Goal: Transaction & Acquisition: Purchase product/service

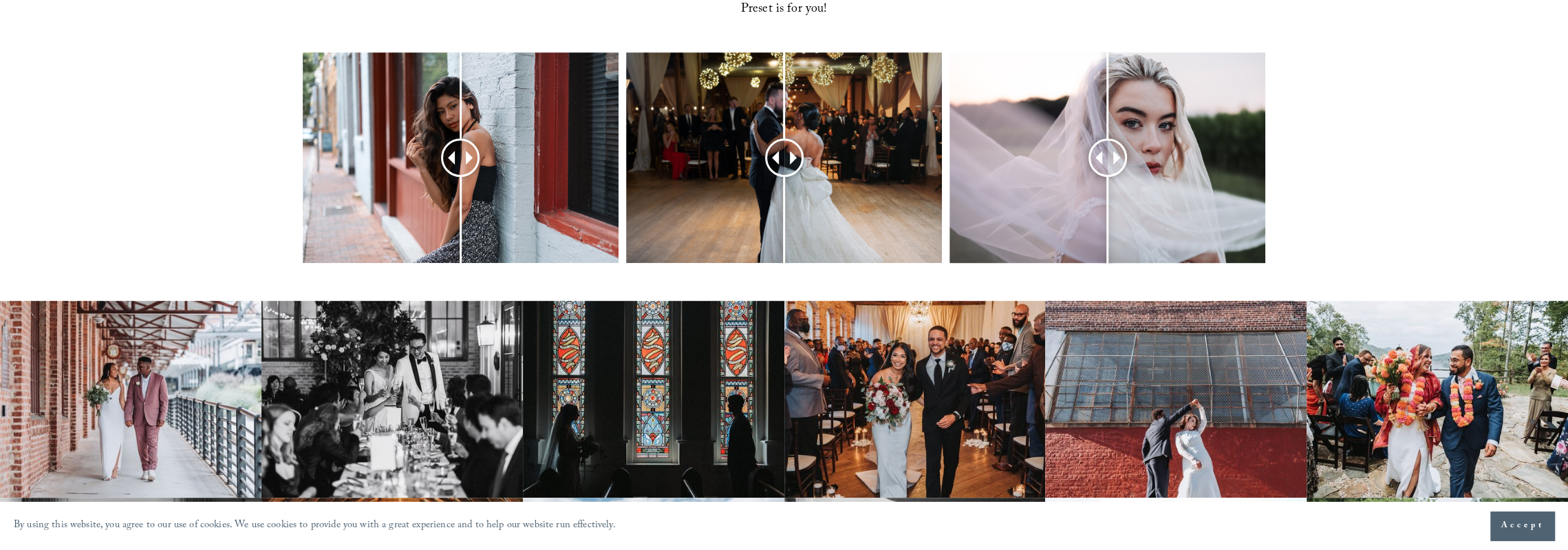
scroll to position [551, 0]
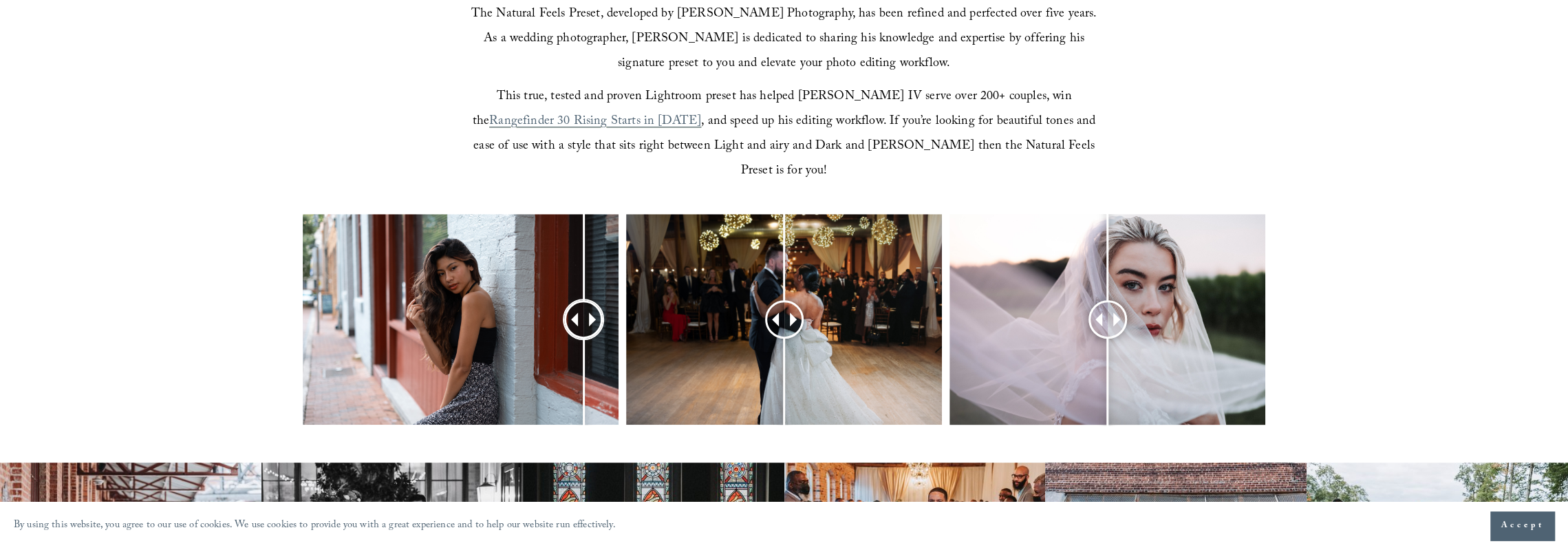
drag, startPoint x: 458, startPoint y: 300, endPoint x: 594, endPoint y: 299, distance: 136.0
click at [594, 302] on div at bounding box center [583, 319] width 34 height 34
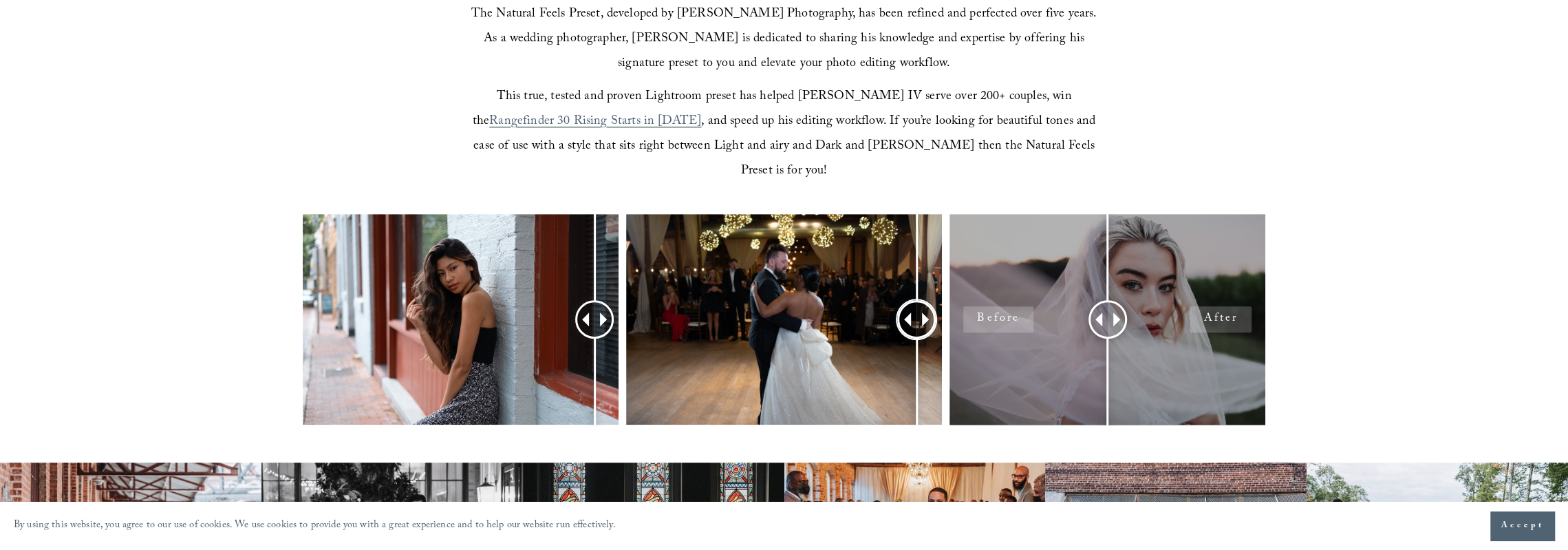
drag, startPoint x: 792, startPoint y: 300, endPoint x: 978, endPoint y: 314, distance: 186.5
click at [978, 314] on div at bounding box center [784, 338] width 1568 height 247
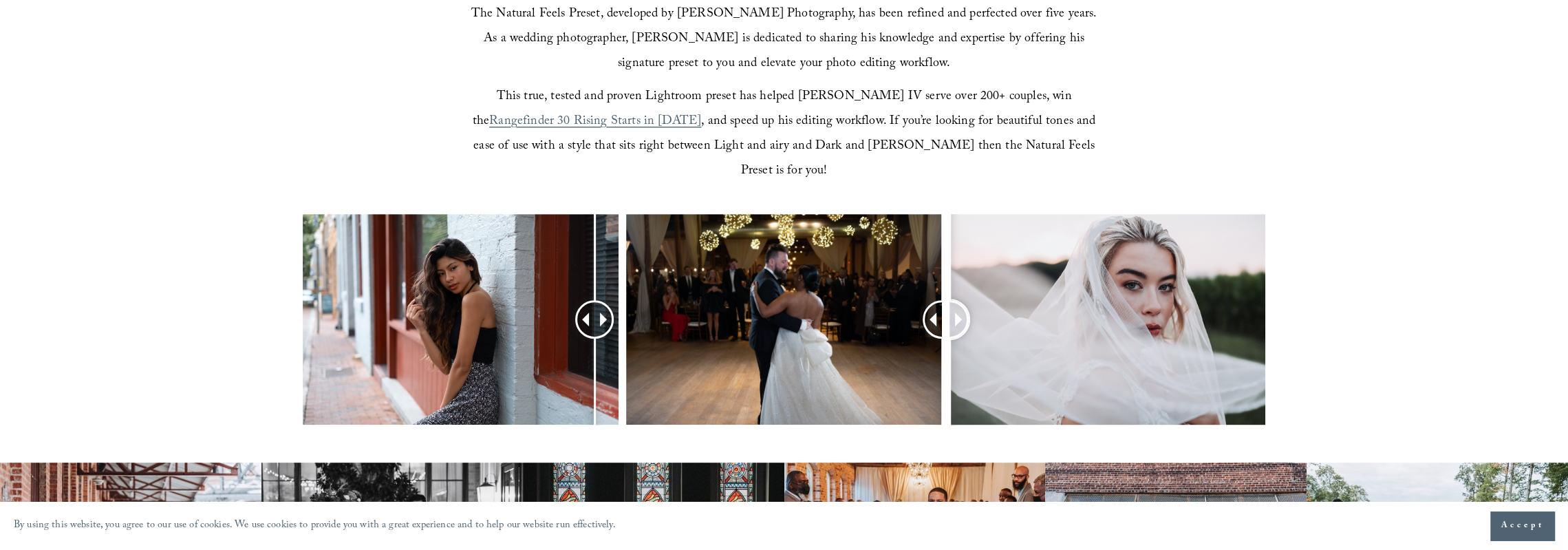
drag, startPoint x: 1087, startPoint y: 295, endPoint x: 925, endPoint y: 302, distance: 162.2
click at [925, 302] on div at bounding box center [784, 338] width 1568 height 247
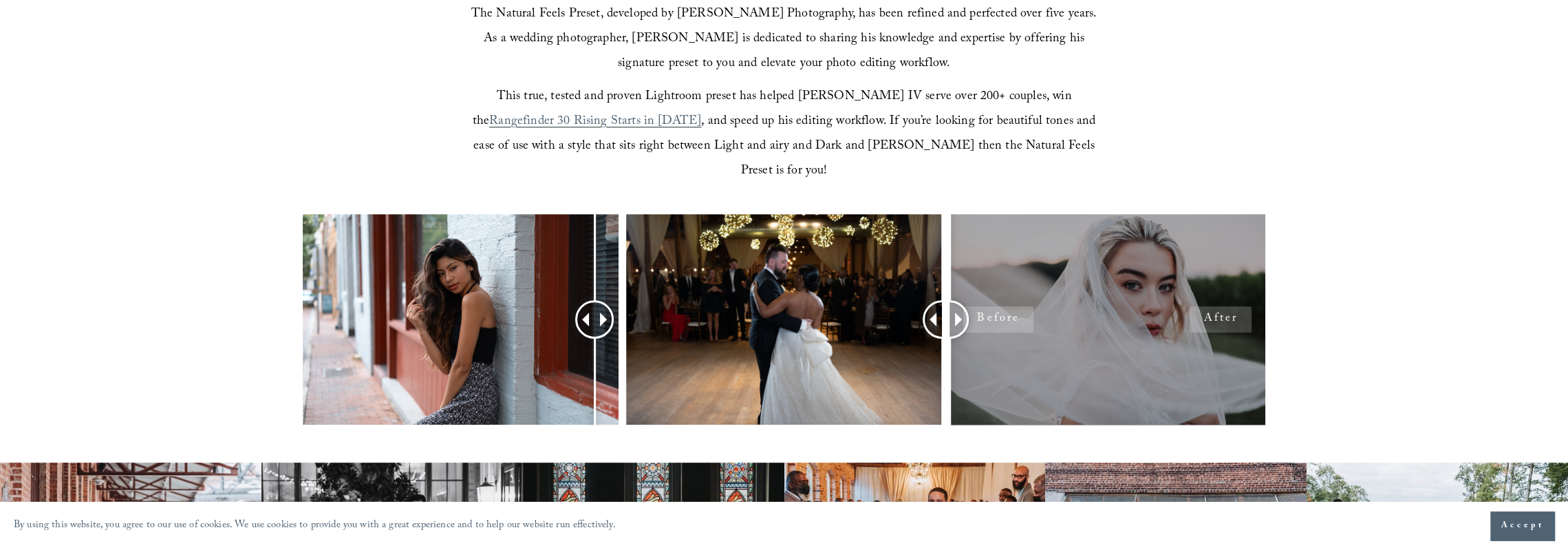
drag, startPoint x: 965, startPoint y: 310, endPoint x: 1036, endPoint y: 307, distance: 71.1
click at [1243, 307] on div at bounding box center [1107, 319] width 316 height 211
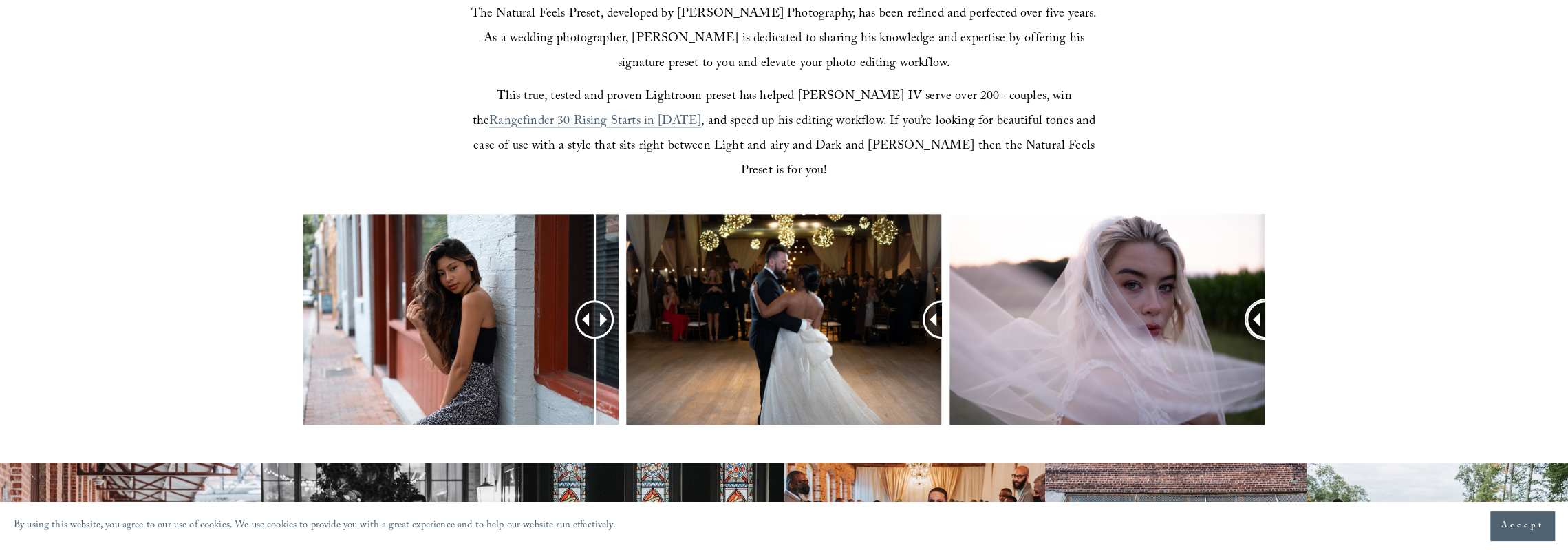
drag, startPoint x: 967, startPoint y: 299, endPoint x: 1318, endPoint y: 310, distance: 351.2
click at [1318, 310] on div at bounding box center [784, 338] width 1568 height 247
click at [1320, 309] on div at bounding box center [784, 338] width 1568 height 247
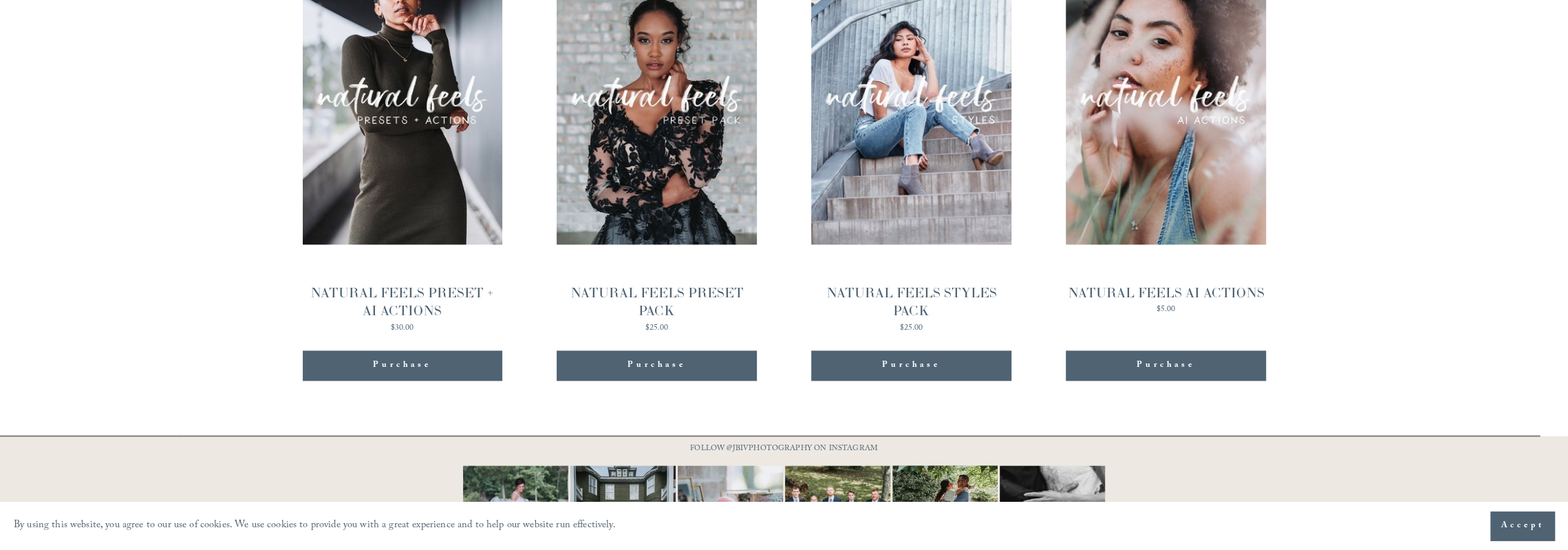
scroll to position [1652, 0]
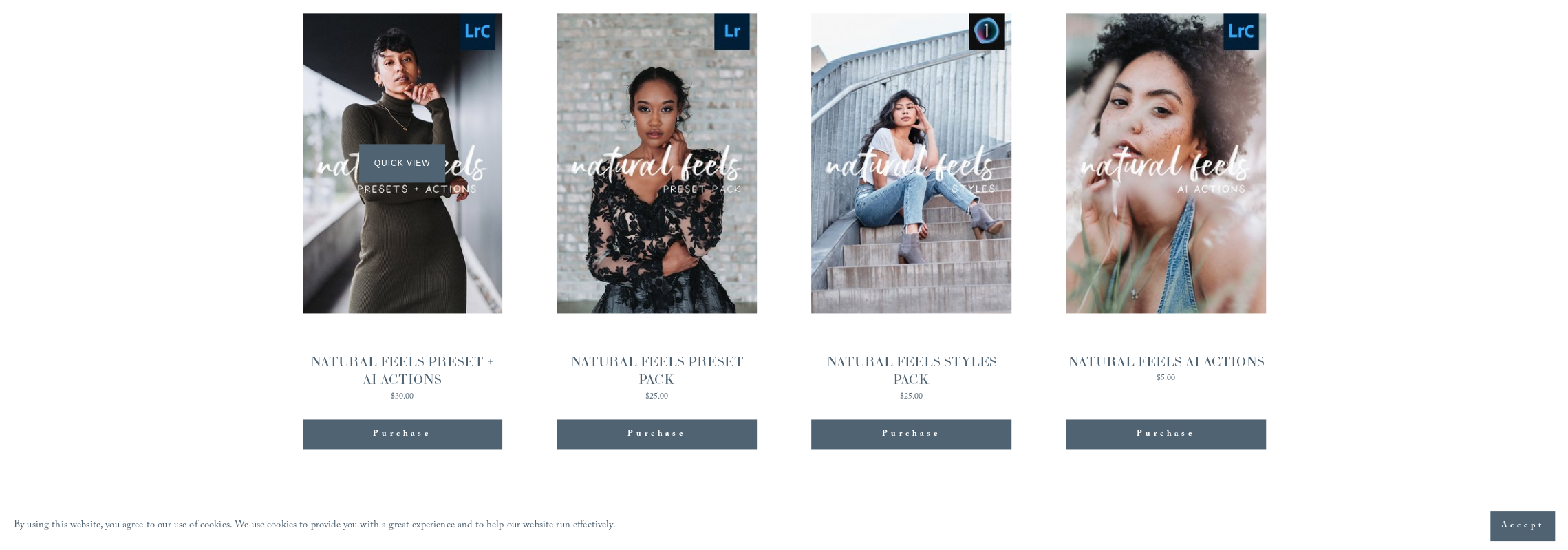
click at [444, 208] on div "Quick View" at bounding box center [402, 162] width 200 height 300
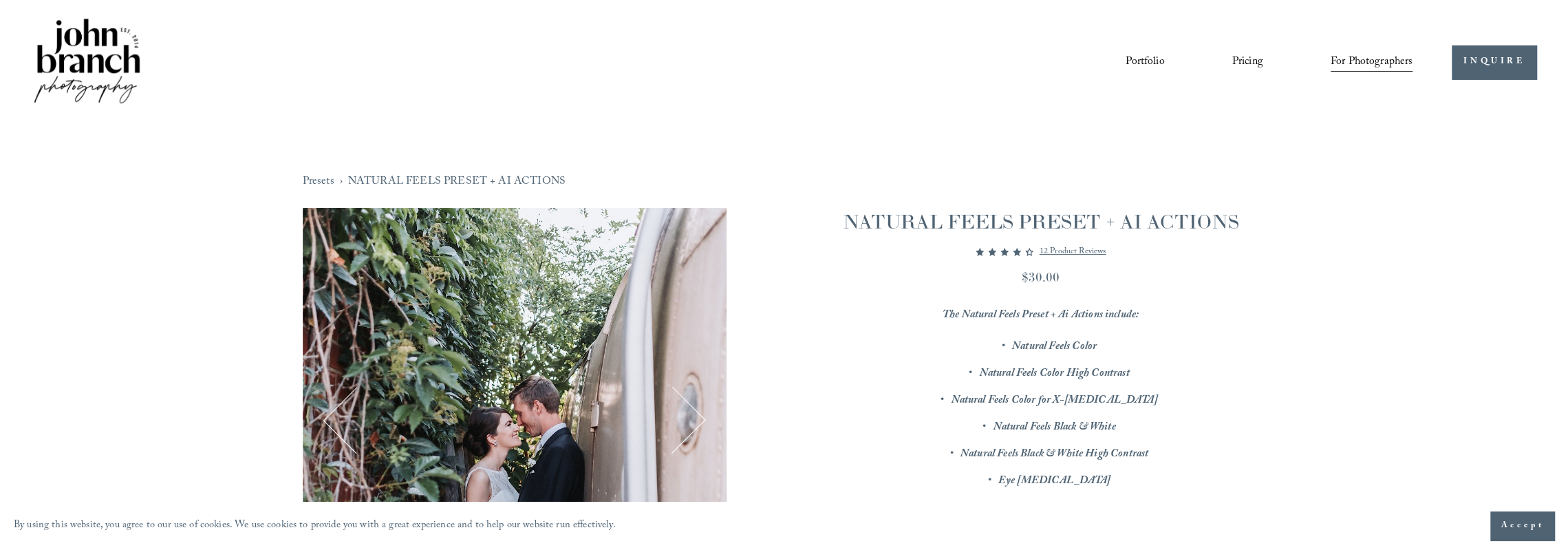
click at [1043, 370] on em "Natural Feels Color High Contrast" at bounding box center [1054, 373] width 150 height 18
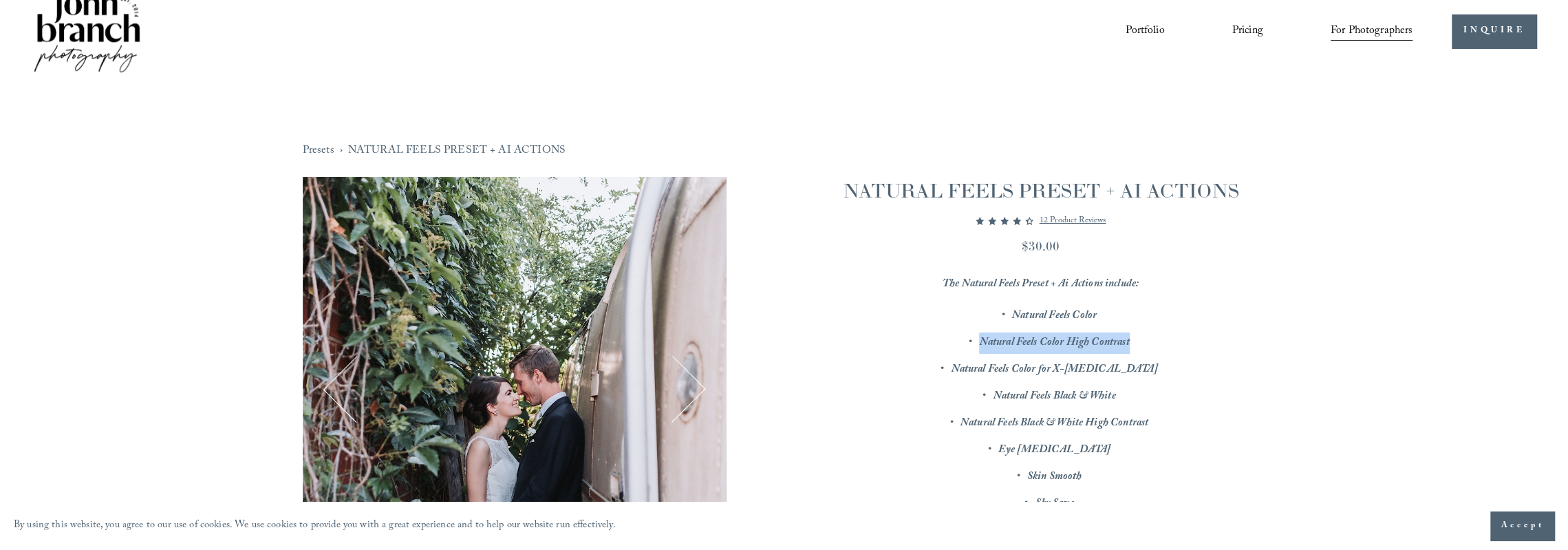
scroll to position [69, 0]
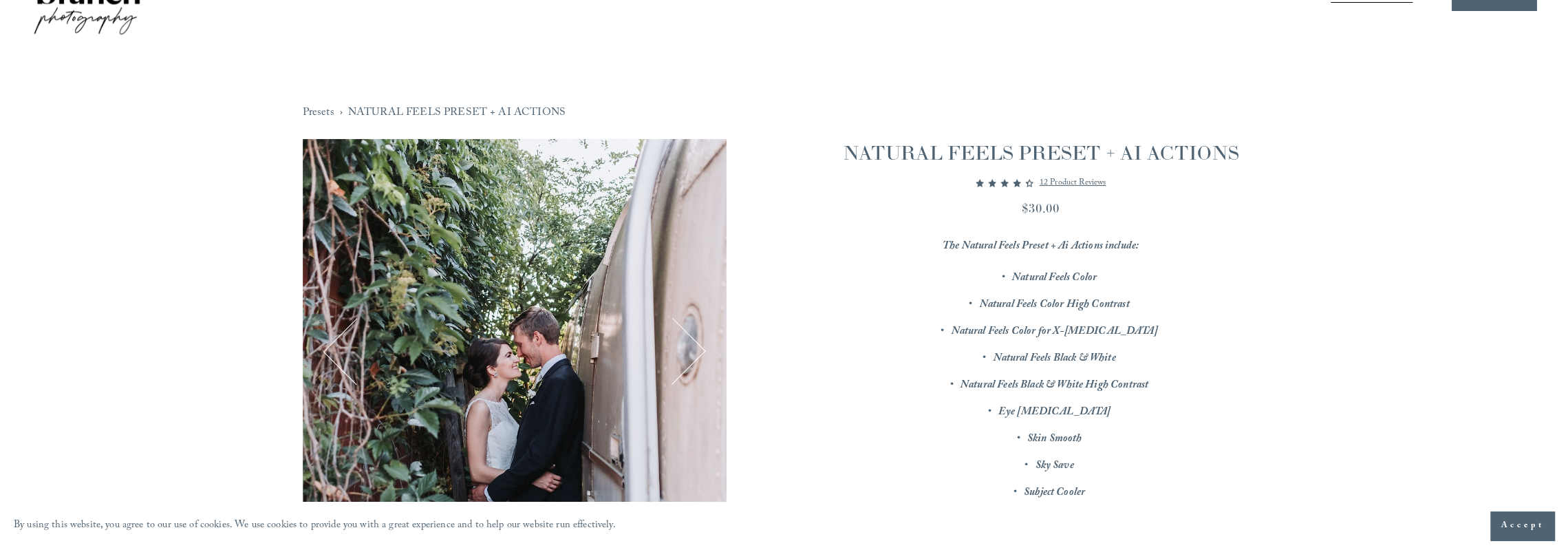
click at [1078, 328] on em "Natural Feels Color for X-[MEDICAL_DATA]" at bounding box center [1054, 331] width 206 height 18
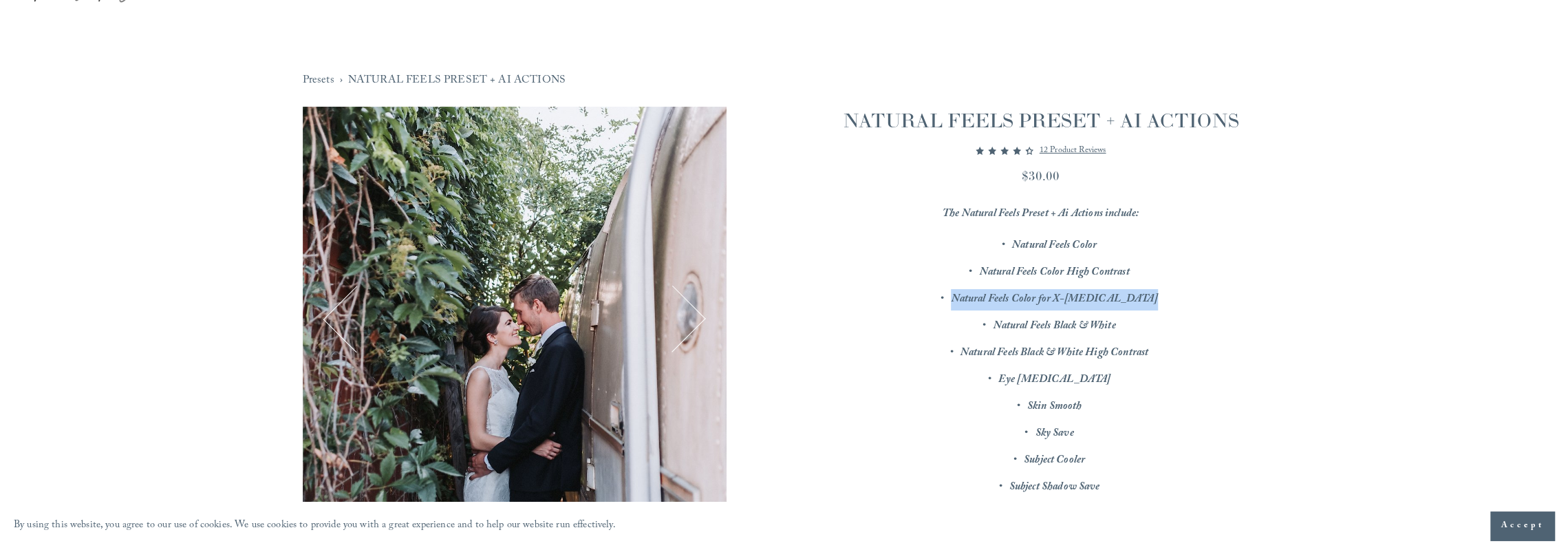
scroll to position [138, 0]
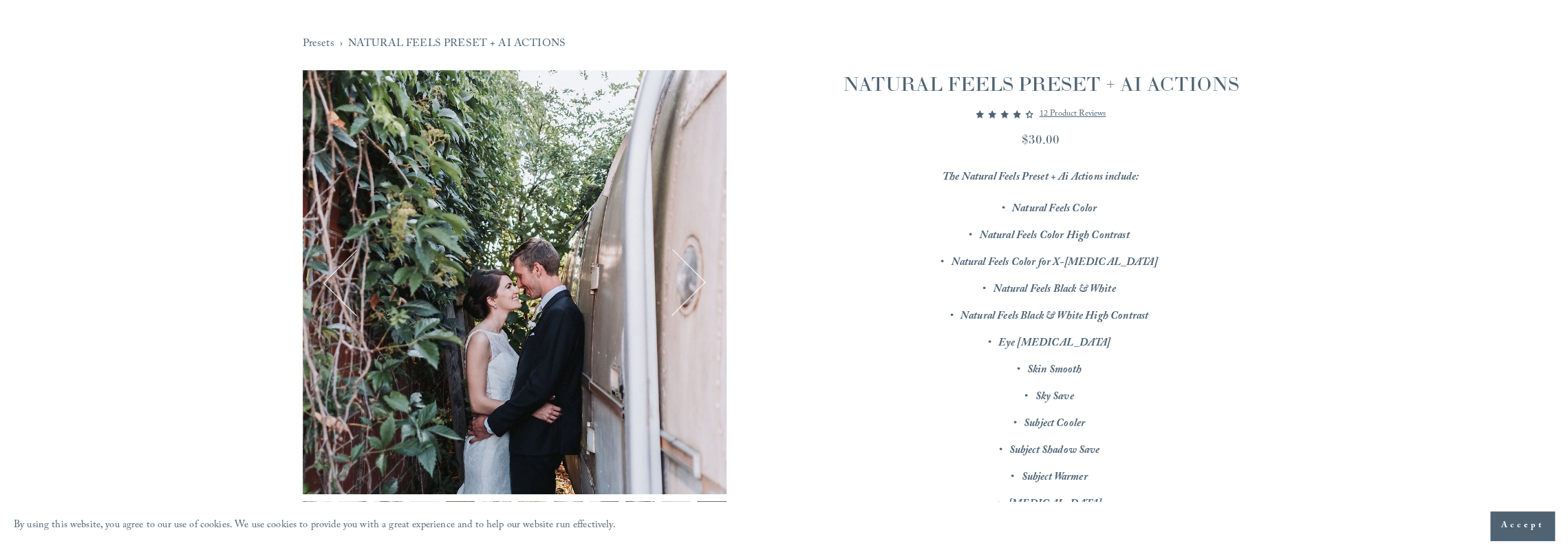
click at [1062, 281] on em "Natural Feels Black & White" at bounding box center [1054, 289] width 123 height 18
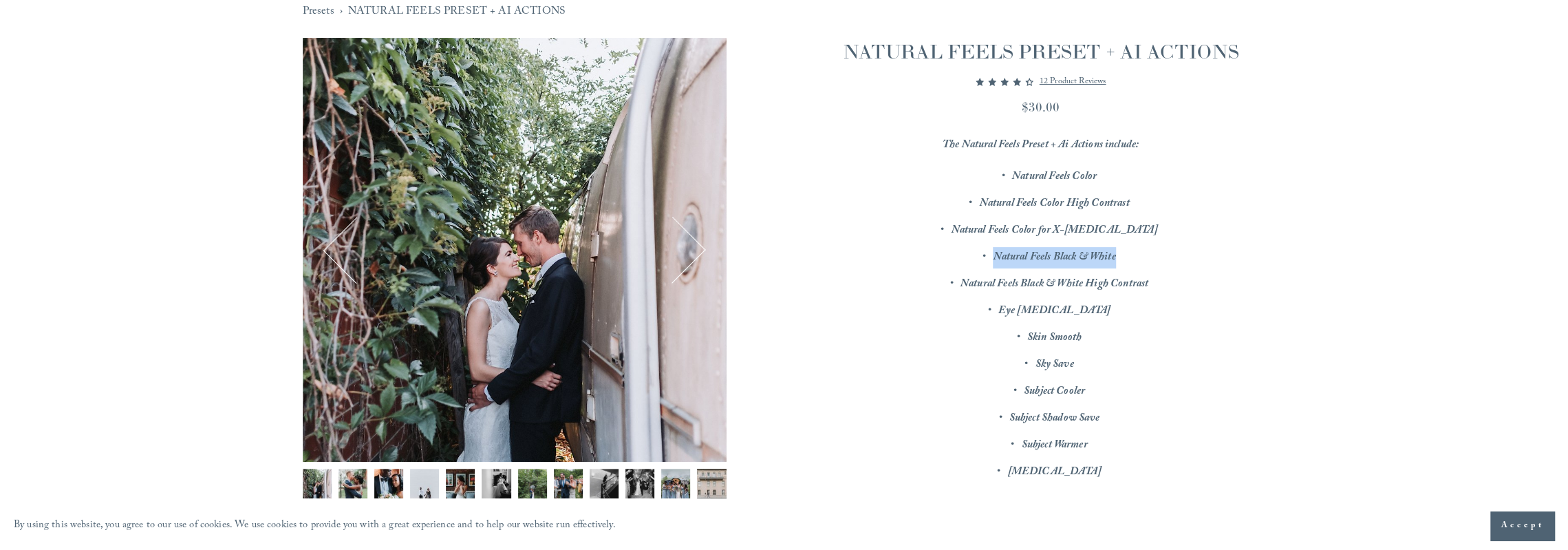
scroll to position [206, 0]
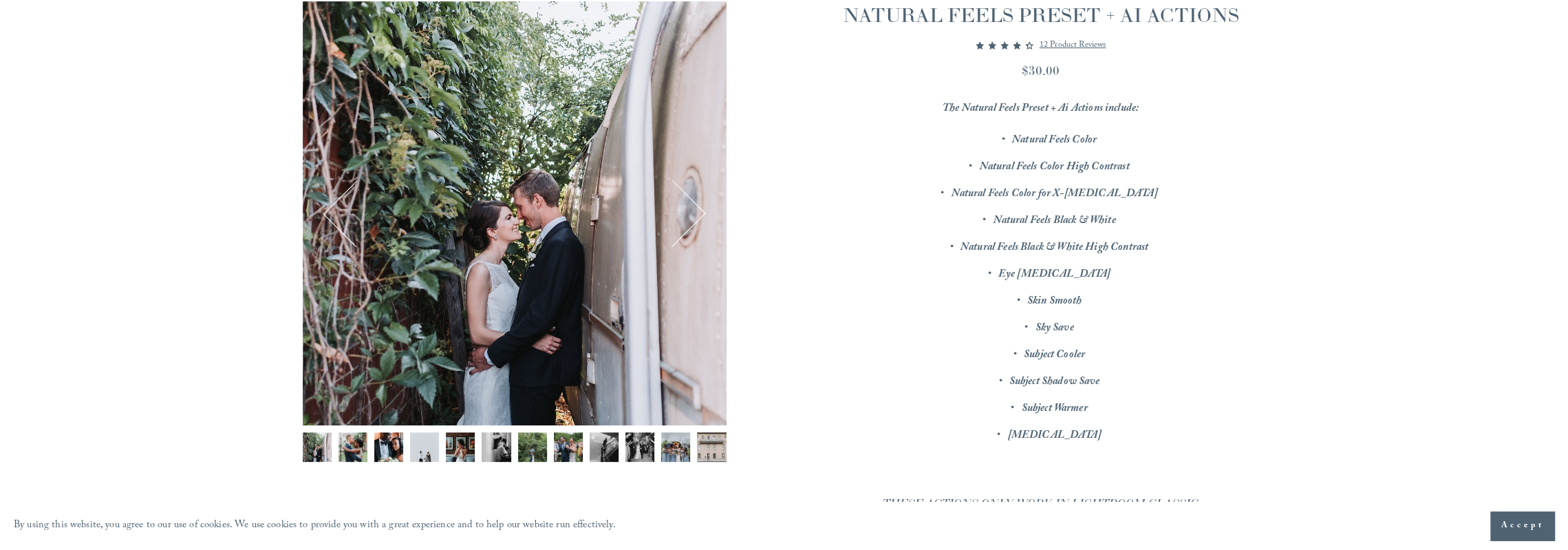
click at [1020, 254] on em "Natural Feels Black & White High Contrast" at bounding box center [1054, 247] width 188 height 18
click at [1024, 273] on em "Eye [MEDICAL_DATA]" at bounding box center [1055, 274] width 113 height 18
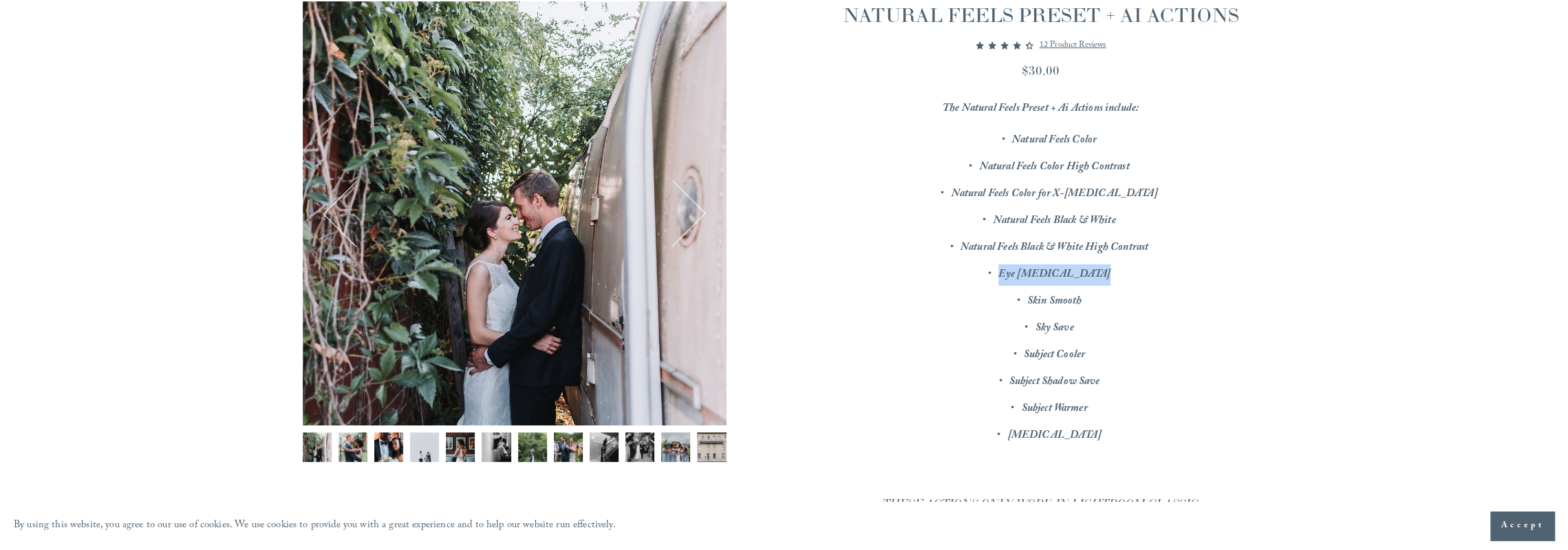
click at [1024, 273] on em "Eye [MEDICAL_DATA]" at bounding box center [1055, 274] width 113 height 18
click at [1037, 306] on em "Skin Smooth" at bounding box center [1054, 301] width 55 height 18
click at [1043, 327] on em "Sky Save" at bounding box center [1054, 328] width 39 height 18
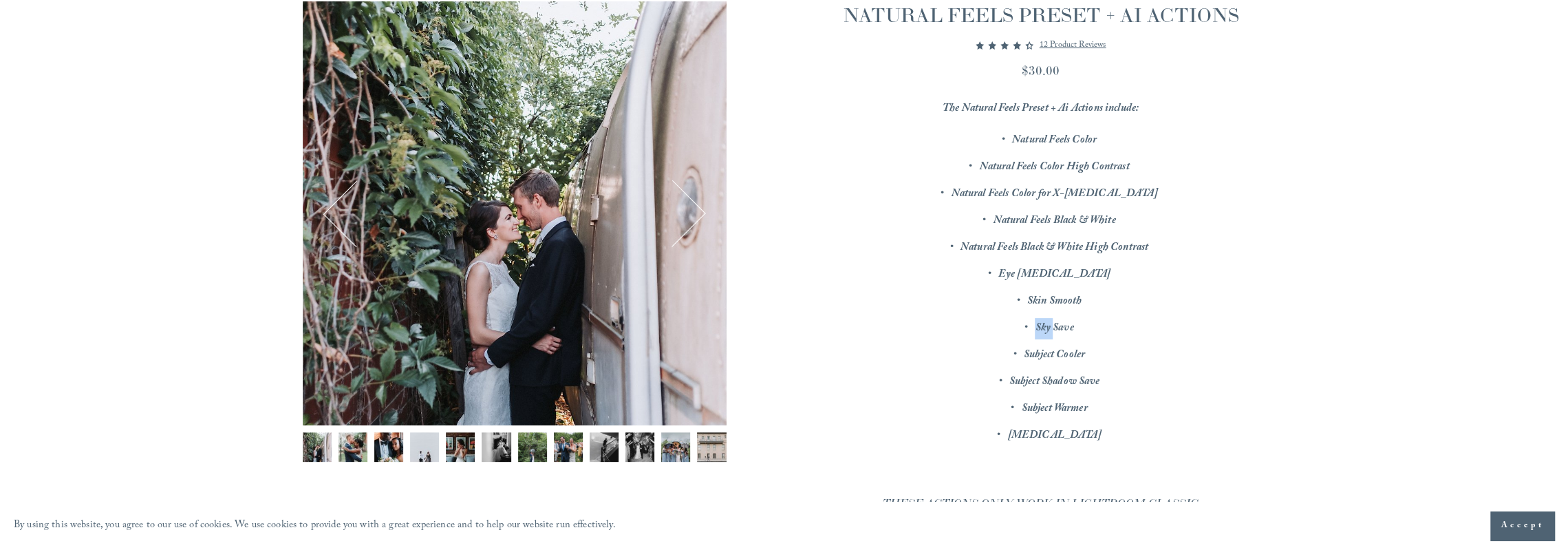
click at [1043, 327] on em "Sky Save" at bounding box center [1054, 328] width 39 height 18
click at [1047, 349] on em "Subject Cooler" at bounding box center [1054, 355] width 61 height 18
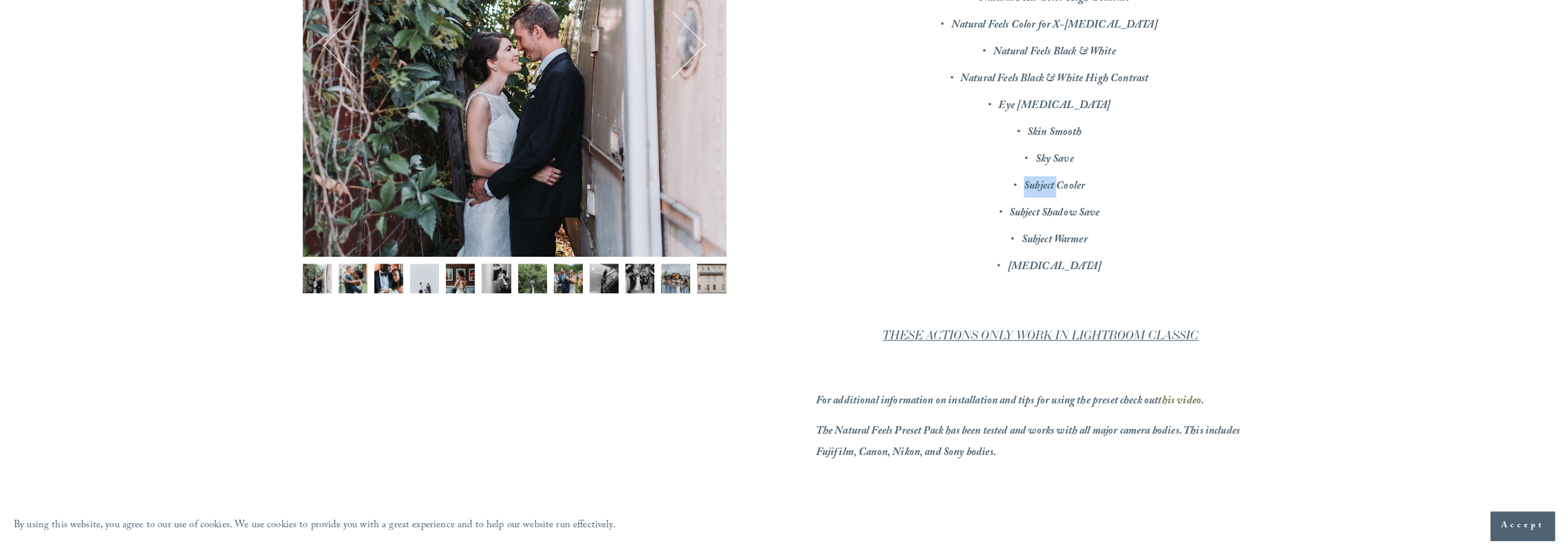
scroll to position [413, 0]
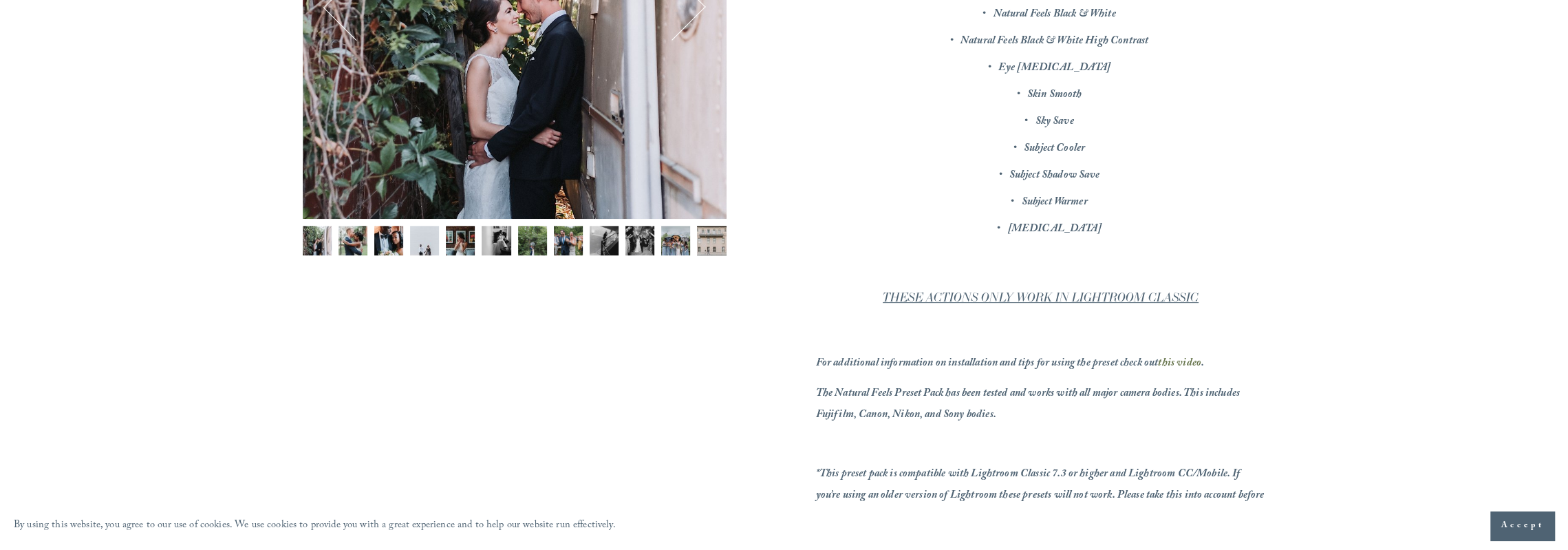
click at [1055, 227] on em "[MEDICAL_DATA]" at bounding box center [1054, 229] width 93 height 18
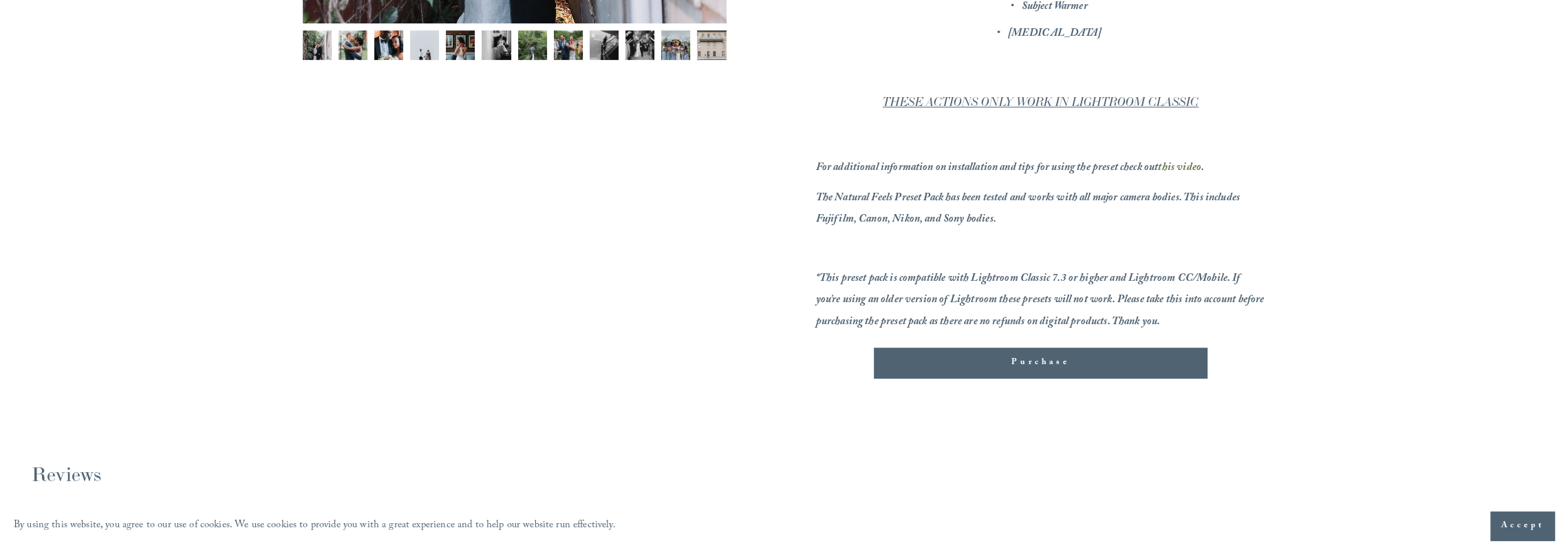
scroll to position [619, 0]
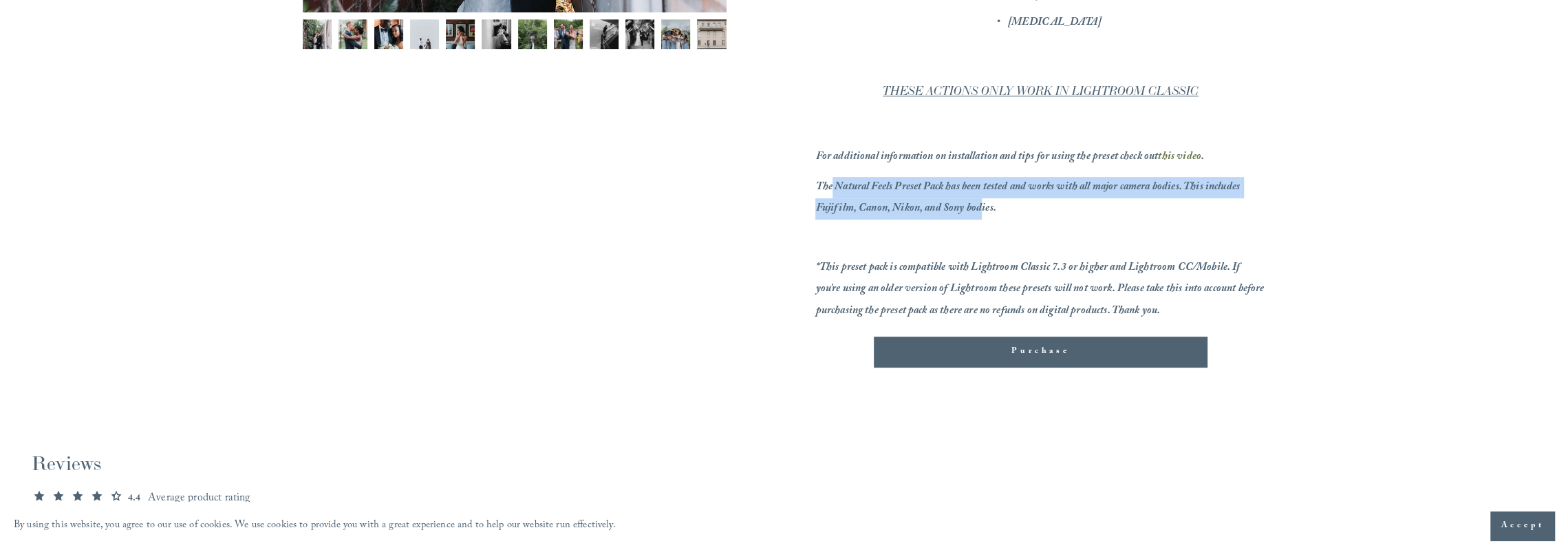
drag, startPoint x: 831, startPoint y: 191, endPoint x: 982, endPoint y: 207, distance: 151.8
click at [982, 207] on em "The Natural Feels Preset Pack has been tested and works with all major camera b…" at bounding box center [1028, 198] width 426 height 40
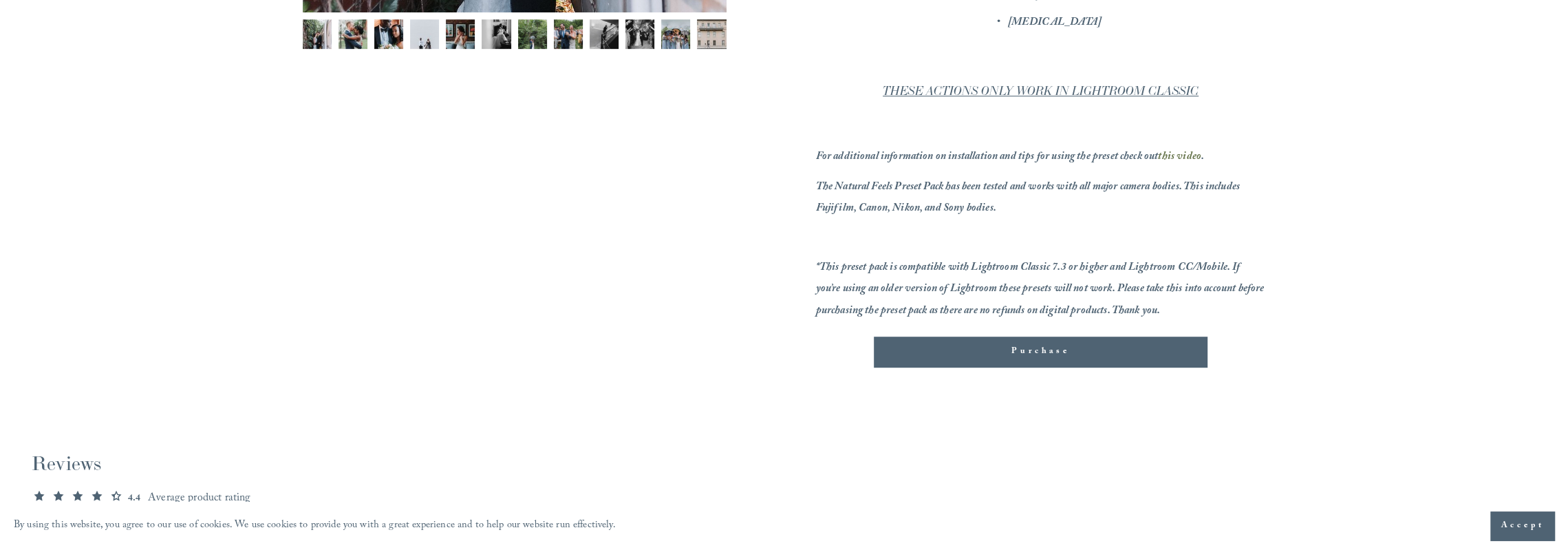
click at [993, 206] on em "The Natural Feels Preset Pack has been tested and works with all major camera b…" at bounding box center [1028, 198] width 426 height 40
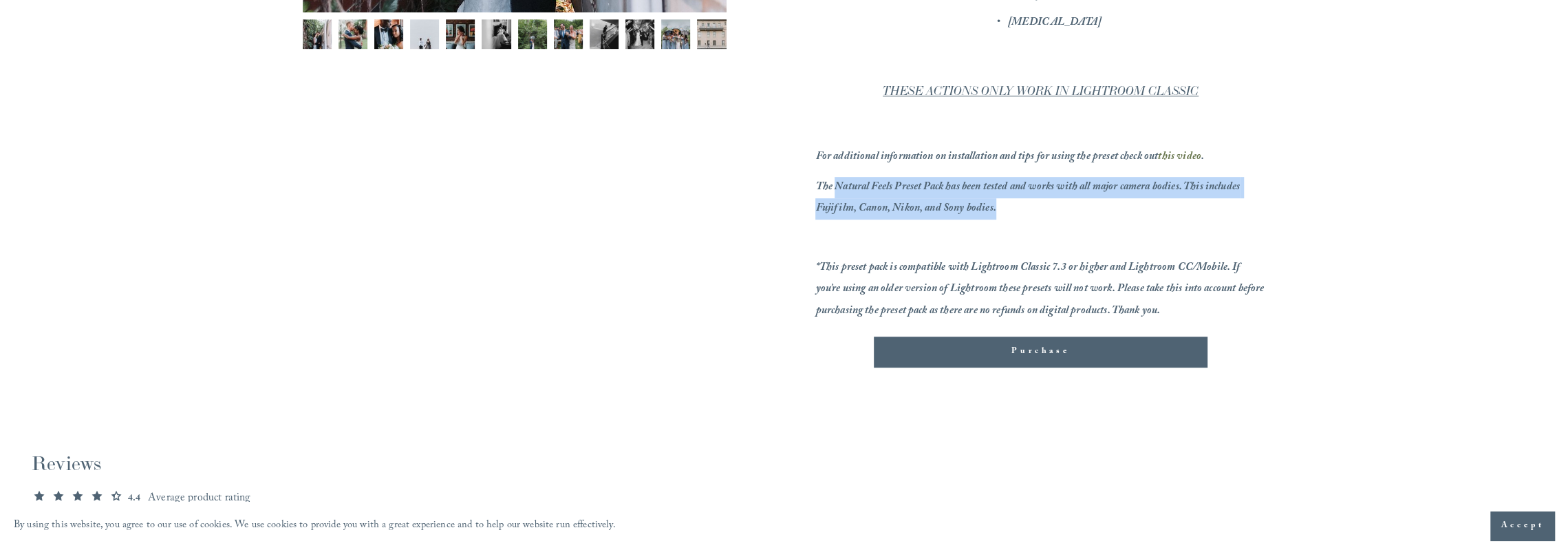
drag, startPoint x: 993, startPoint y: 206, endPoint x: 853, endPoint y: 192, distance: 140.7
click at [853, 192] on em "The Natural Feels Preset Pack has been tested and works with all major camera b…" at bounding box center [1028, 198] width 426 height 40
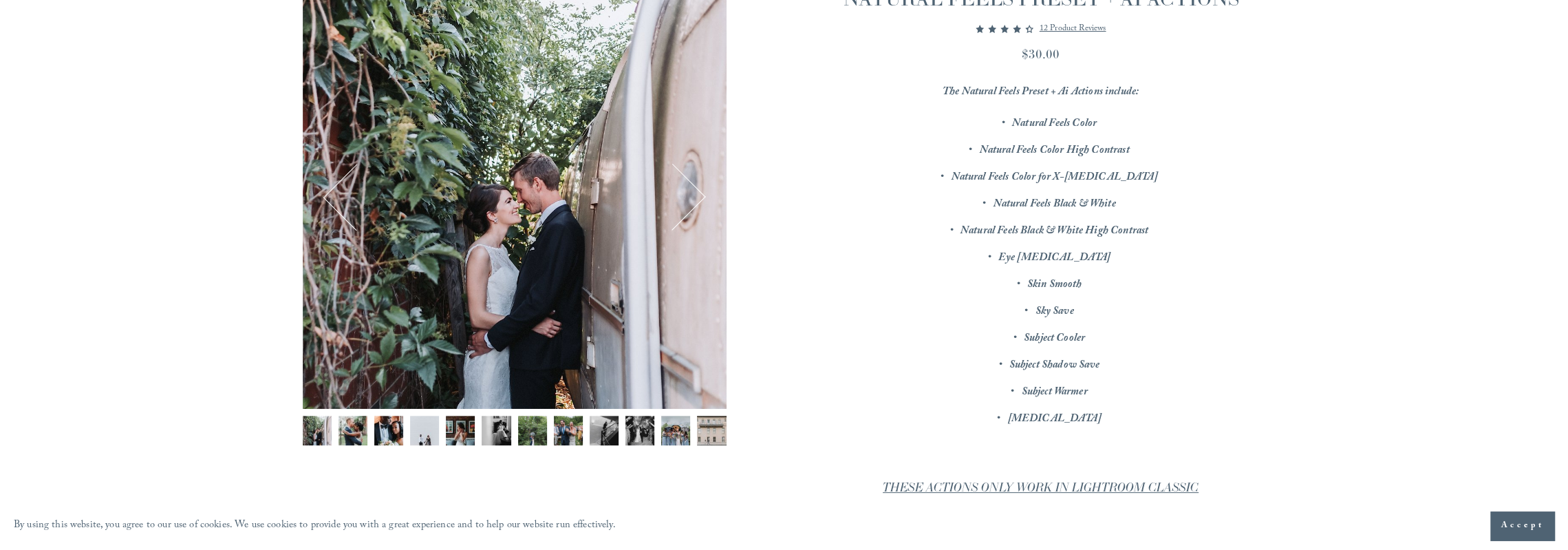
scroll to position [275, 0]
